Goal: Transaction & Acquisition: Book appointment/travel/reservation

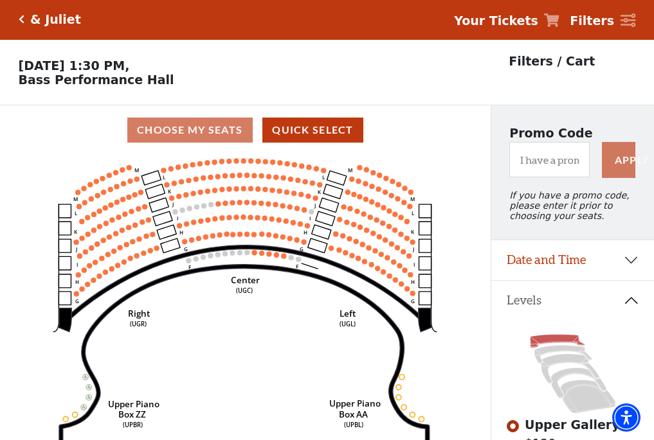
scroll to position [60, 0]
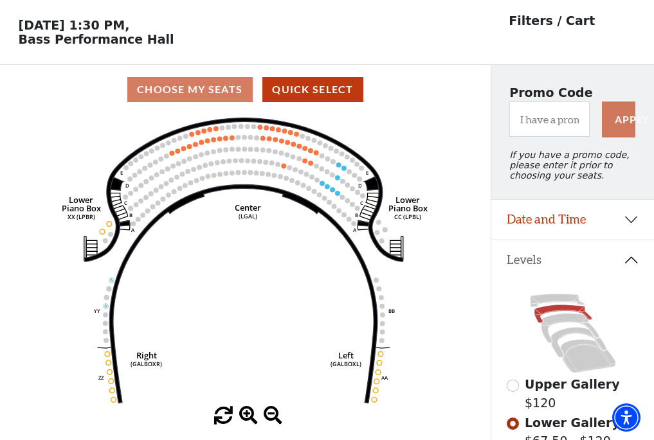
scroll to position [60, 0]
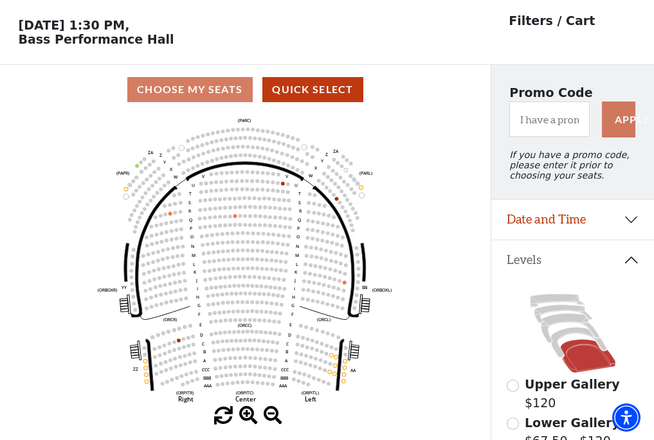
scroll to position [60, 0]
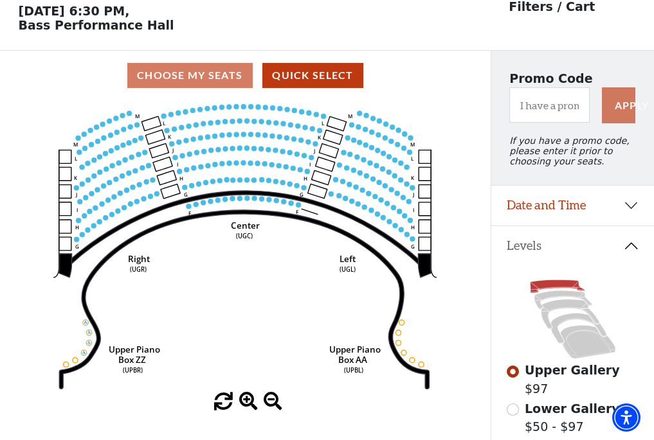
scroll to position [60, 0]
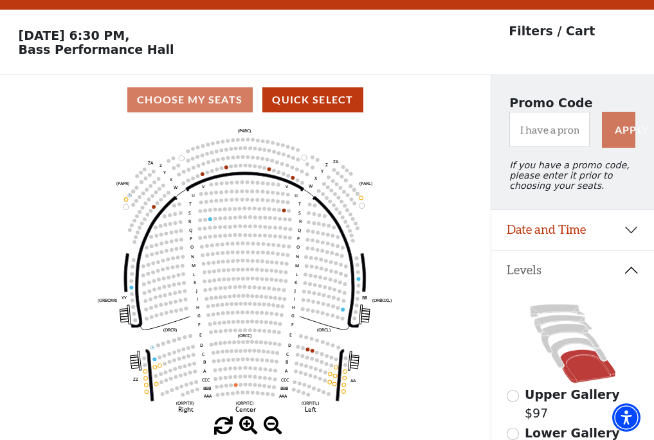
scroll to position [60, 0]
